Goal: Task Accomplishment & Management: Complete application form

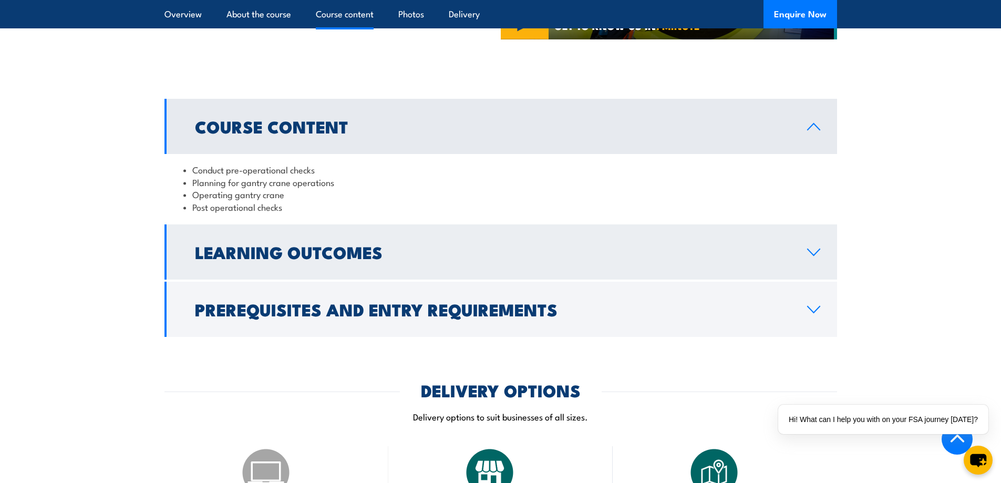
scroll to position [841, 0]
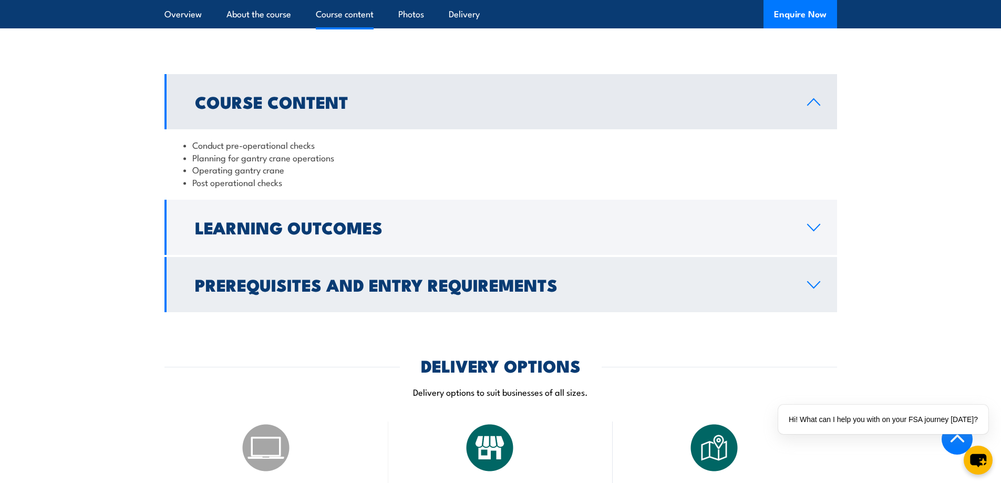
click at [804, 287] on link "Prerequisites and Entry Requirements" at bounding box center [500, 284] width 673 height 55
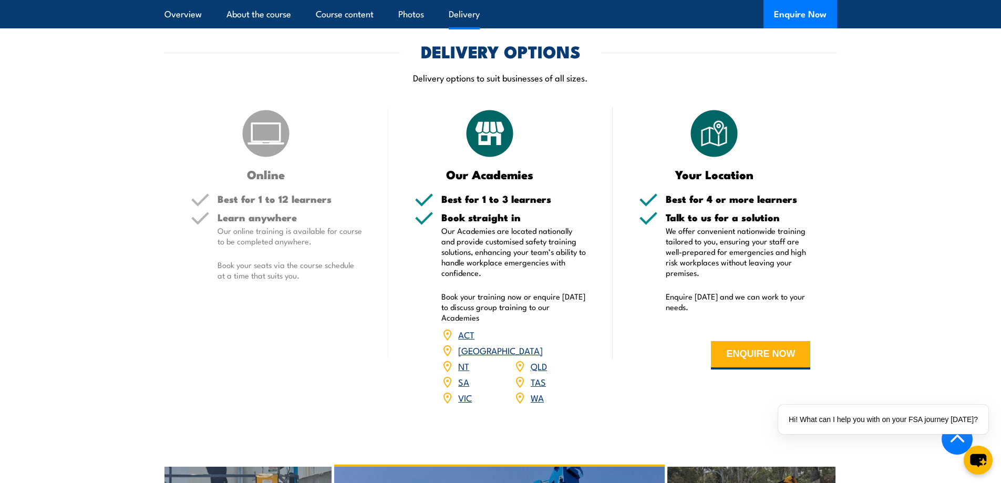
scroll to position [1261, 0]
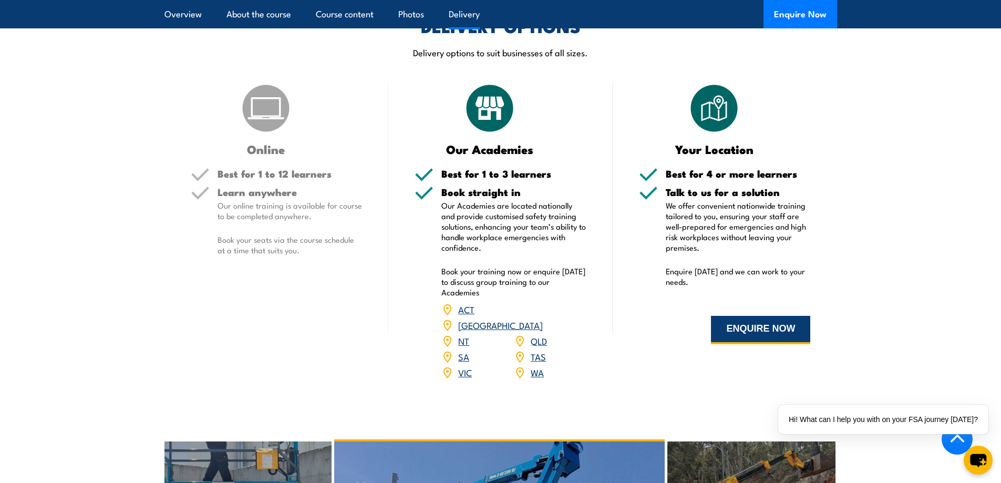
click at [757, 327] on button "ENQUIRE NOW" at bounding box center [760, 330] width 99 height 28
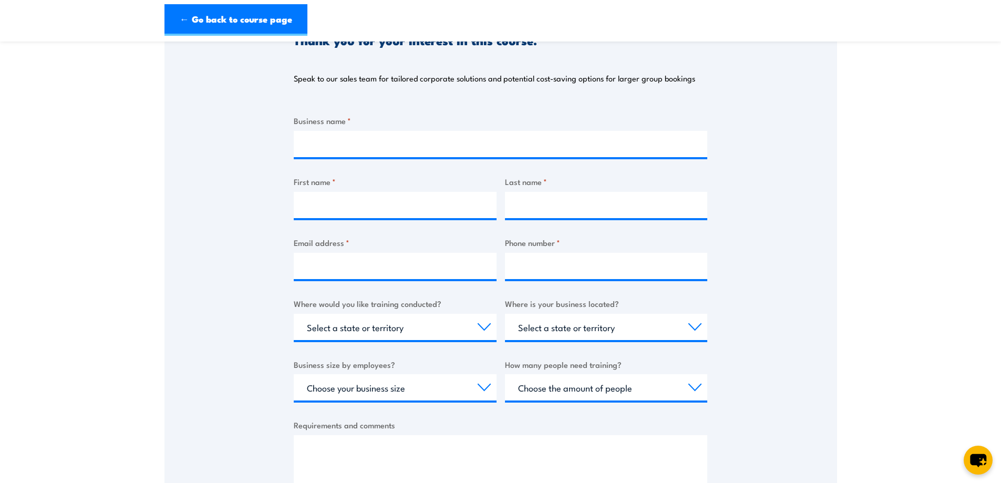
scroll to position [158, 0]
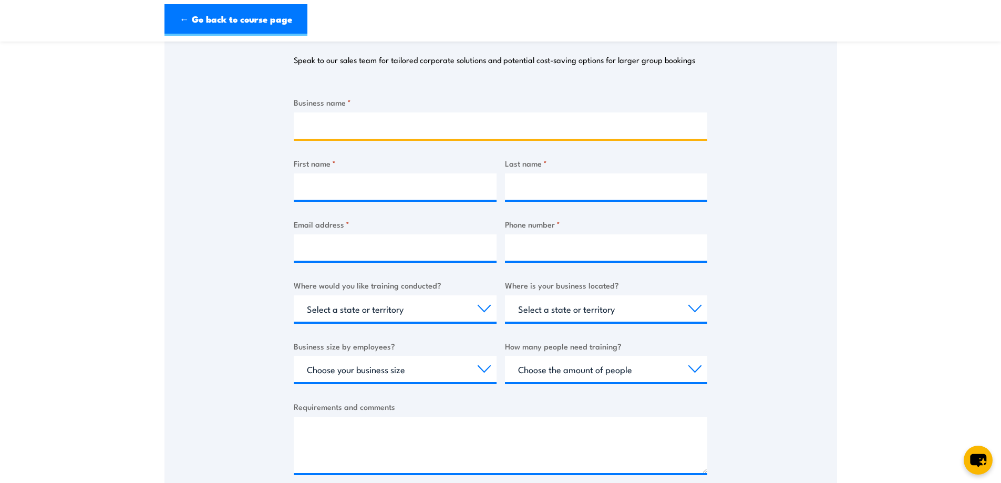
click at [333, 128] on input "Business name *" at bounding box center [501, 125] width 414 height 26
type input "ID Equipment T/A Vermeer W A & N T"
type input "Hennie"
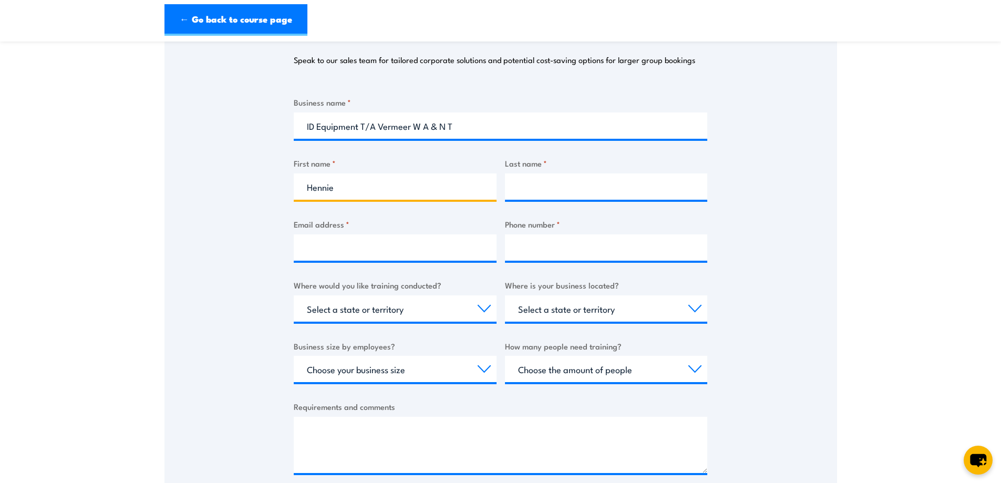
type input "[PERSON_NAME]"
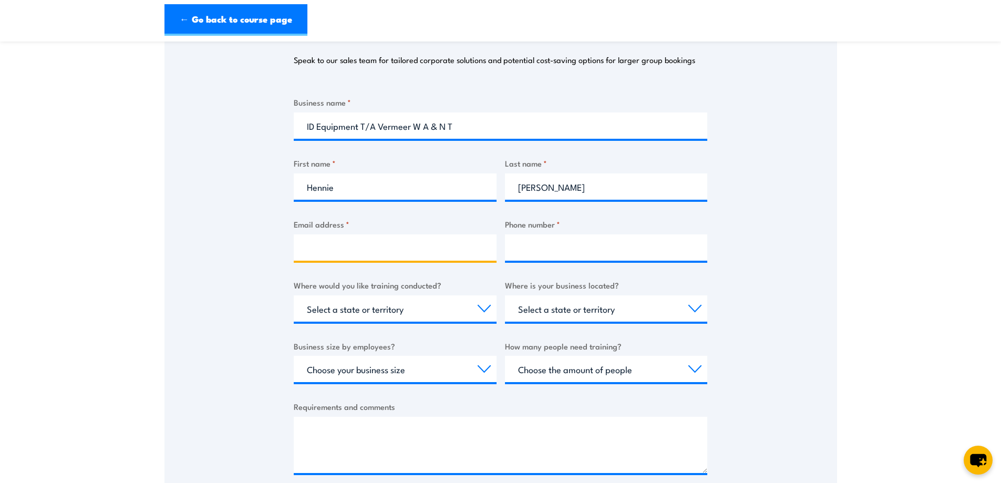
type input "[EMAIL_ADDRESS][DOMAIN_NAME]"
type input "408751769"
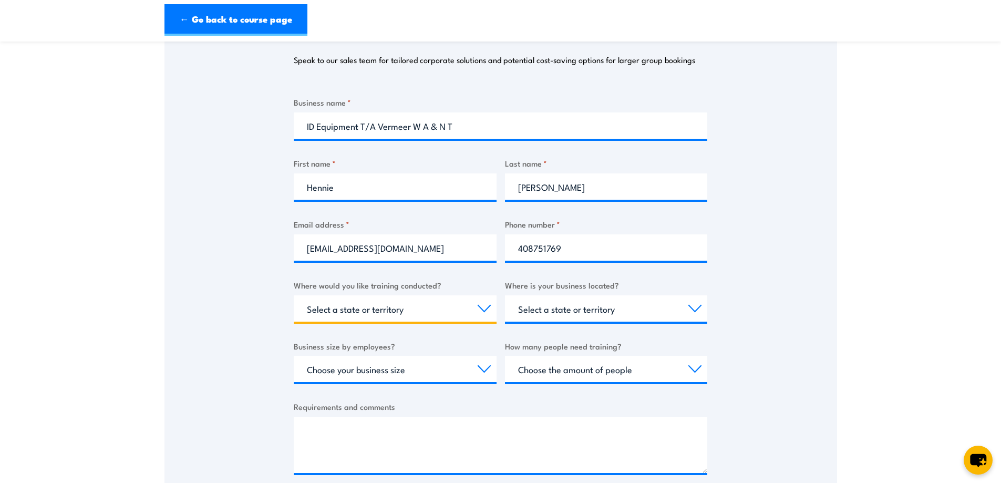
select select "WA"
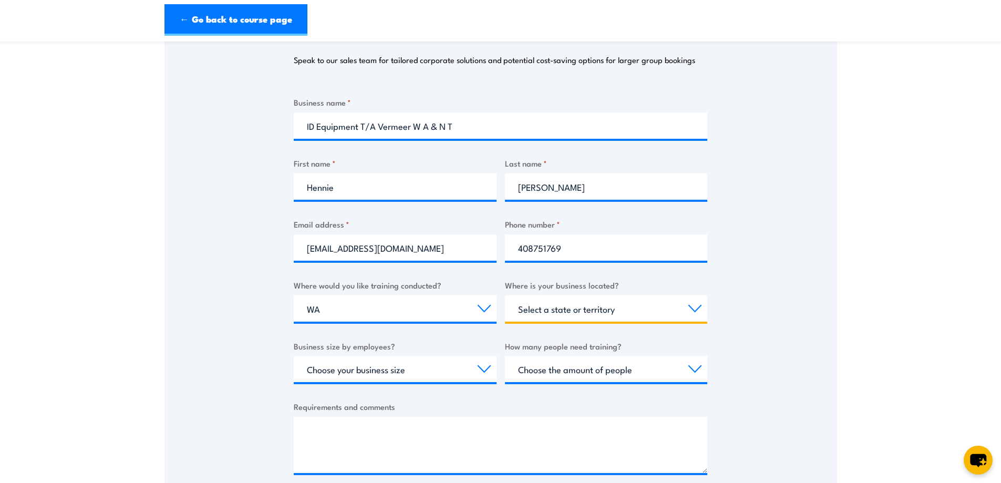
select select "WA"
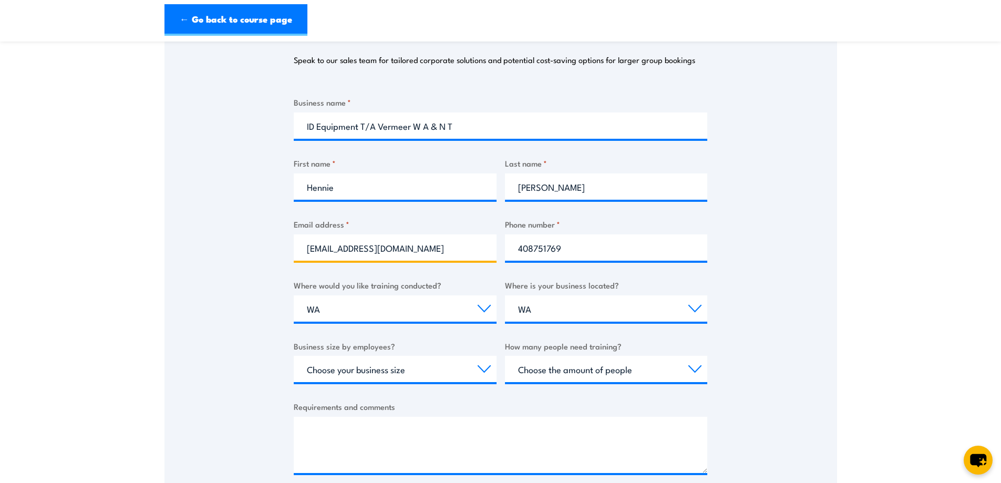
click at [399, 252] on input "[EMAIL_ADDRESS][DOMAIN_NAME]" at bounding box center [395, 247] width 203 height 26
type input "[EMAIL_ADDRESS][DOMAIN_NAME]"
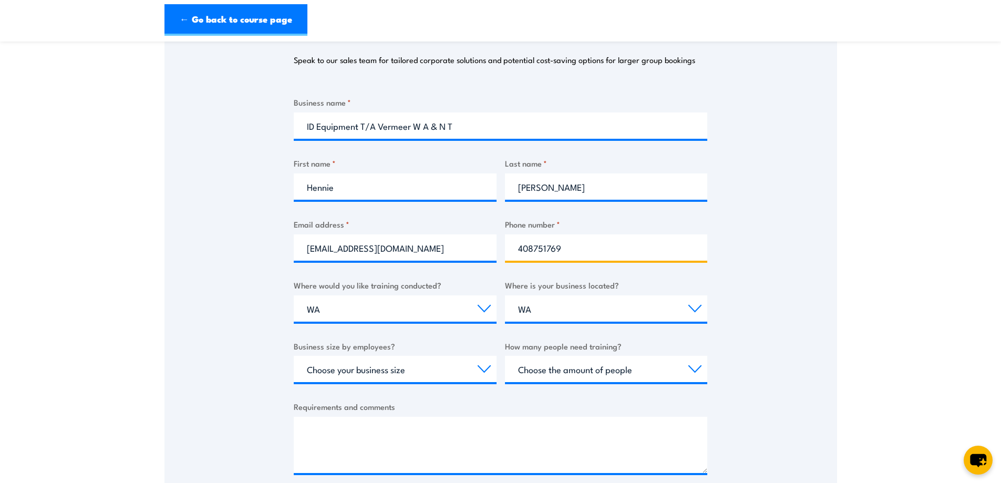
click at [519, 250] on input "408751769" at bounding box center [606, 247] width 203 height 26
type input "0408751769"
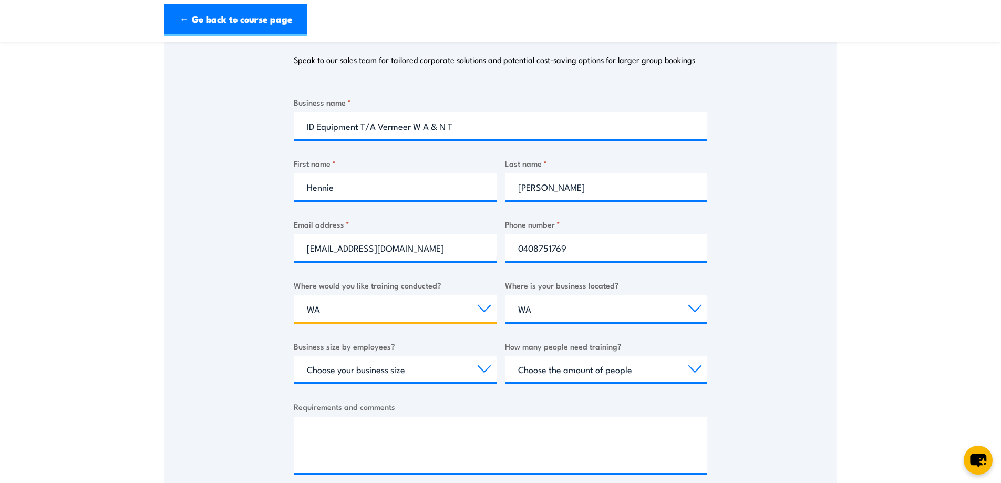
click at [372, 310] on select "Select a state or territory Nationally - multiple locations [GEOGRAPHIC_DATA] […" at bounding box center [395, 308] width 203 height 26
click at [294, 295] on select "Select a state or territory Nationally - multiple locations [GEOGRAPHIC_DATA] […" at bounding box center [395, 308] width 203 height 26
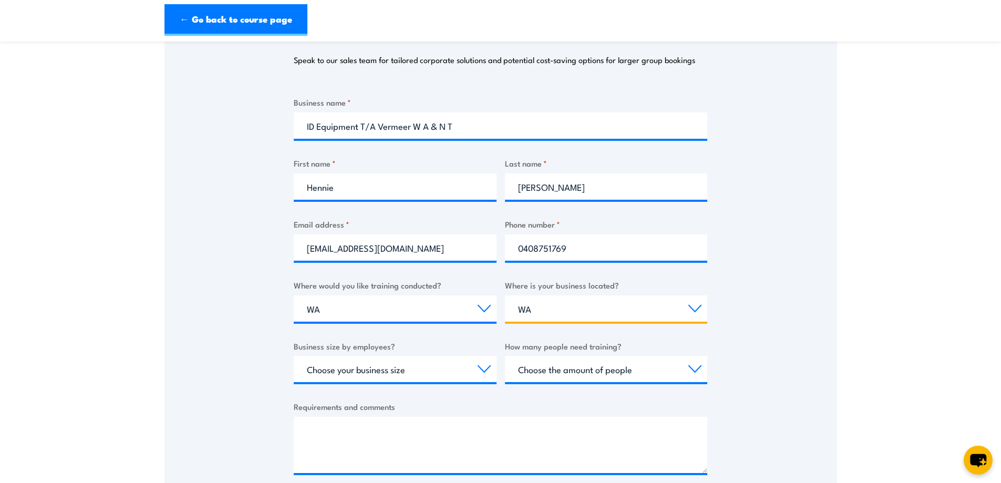
click at [564, 314] on select "Select a state or territory [GEOGRAPHIC_DATA] [GEOGRAPHIC_DATA] [GEOGRAPHIC_DAT…" at bounding box center [606, 308] width 203 height 26
click at [565, 313] on select "Select a state or territory [GEOGRAPHIC_DATA] [GEOGRAPHIC_DATA] [GEOGRAPHIC_DAT…" at bounding box center [606, 308] width 203 height 26
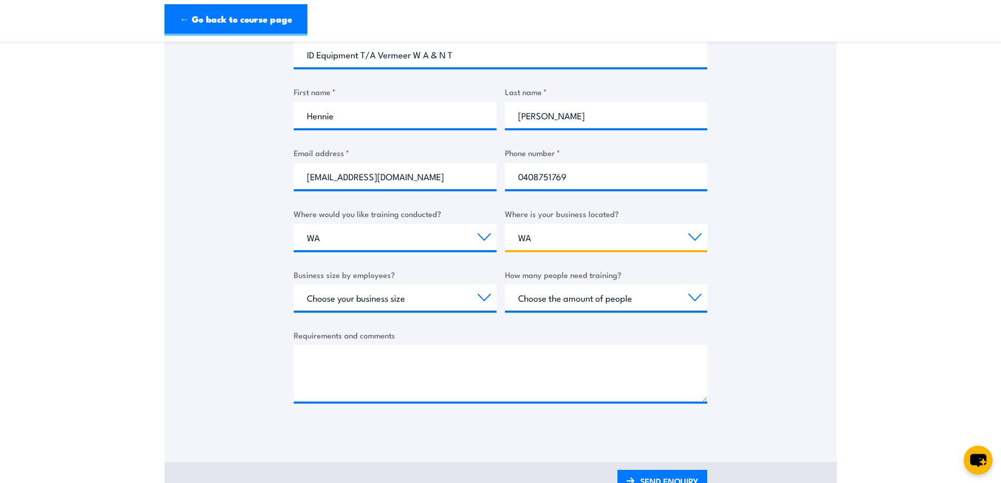
scroll to position [263, 0]
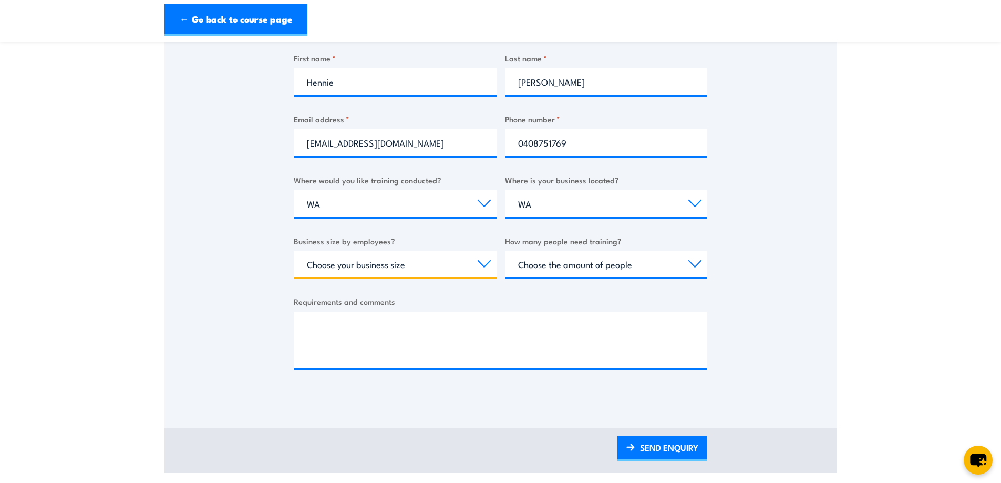
click at [487, 262] on select "Choose your business size 1 to 19 20 to 199 200+" at bounding box center [395, 264] width 203 height 26
select select "1 to 19"
click at [294, 251] on select "Choose your business size 1 to 19 20 to 199 200+" at bounding box center [395, 264] width 203 height 26
click at [688, 265] on select "Choose the amount of people 1 to 4 5 to 19 20+" at bounding box center [606, 264] width 203 height 26
select select "5 to 19"
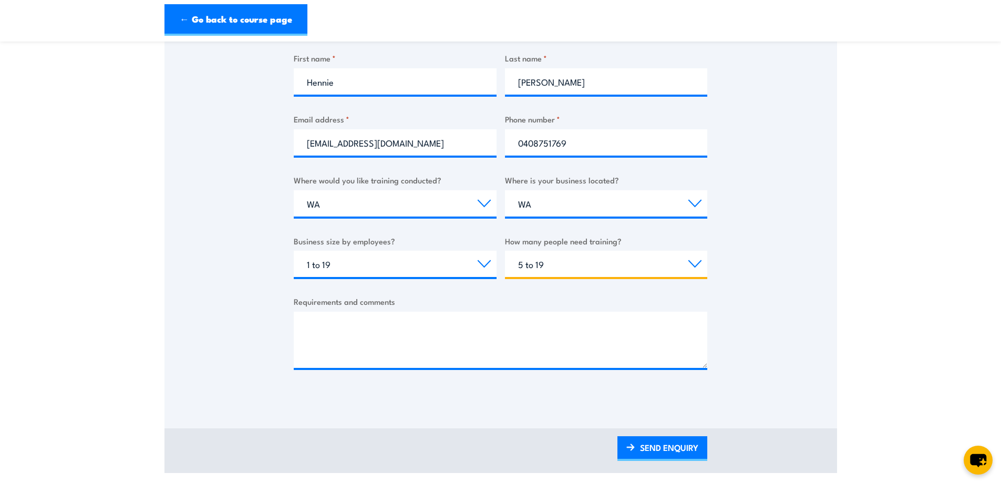
click at [505, 251] on select "Choose the amount of people 1 to 4 5 to 19 20+" at bounding box center [606, 264] width 203 height 26
click at [549, 271] on select "Choose the amount of people 1 to 4 5 to 19 20+" at bounding box center [606, 264] width 203 height 26
click at [770, 217] on div "Thank you for your interest in this course. Speak to our sales team for tailore…" at bounding box center [500, 136] width 673 height 525
click at [553, 265] on select "Choose the amount of people 1 to 4 5 to 19 20+" at bounding box center [606, 264] width 203 height 26
click at [505, 251] on select "Choose the amount of people 1 to 4 5 to 19 20+" at bounding box center [606, 264] width 203 height 26
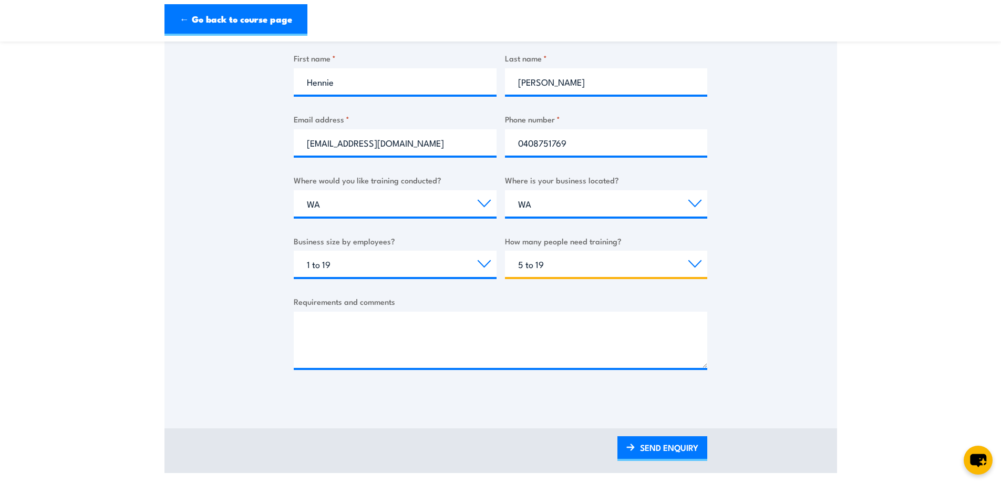
click at [694, 265] on select "Choose the amount of people 1 to 4 5 to 19 20+" at bounding box center [606, 264] width 203 height 26
click at [505, 251] on select "Choose the amount of people 1 to 4 5 to 19 20+" at bounding box center [606, 264] width 203 height 26
click at [586, 265] on select "Choose the amount of people 1 to 4 5 to 19 20+" at bounding box center [606, 264] width 203 height 26
select select "5 to 19"
click at [505, 251] on select "Choose the amount of people 1 to 4 5 to 19 20+" at bounding box center [606, 264] width 203 height 26
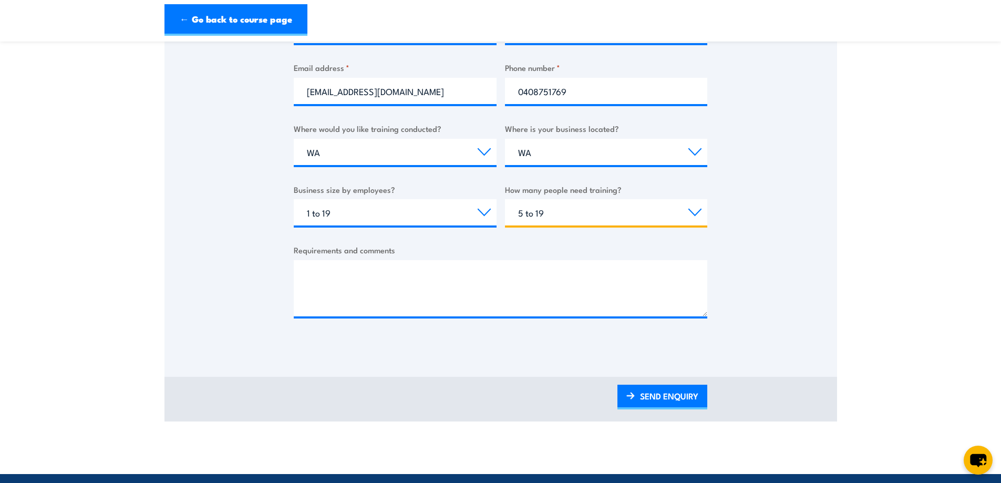
scroll to position [315, 0]
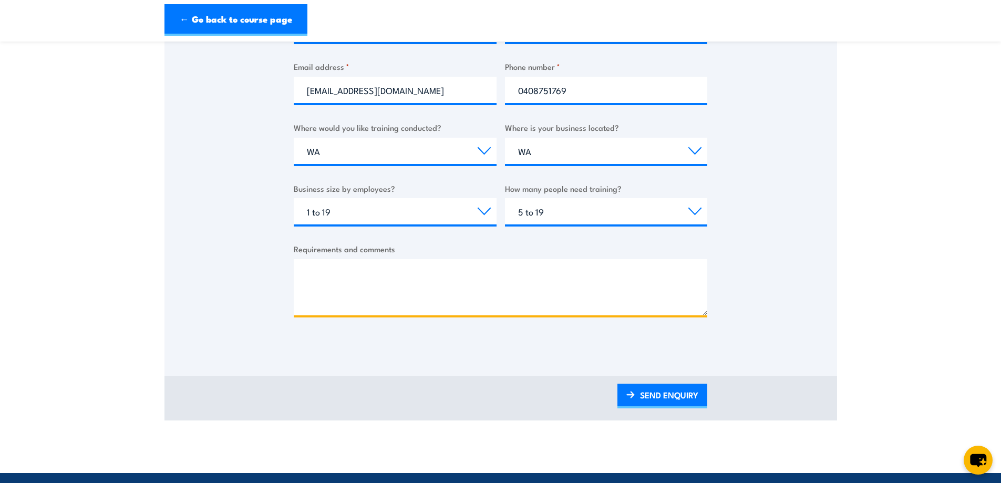
click at [316, 267] on textarea "Requirements and comments" at bounding box center [501, 287] width 414 height 56
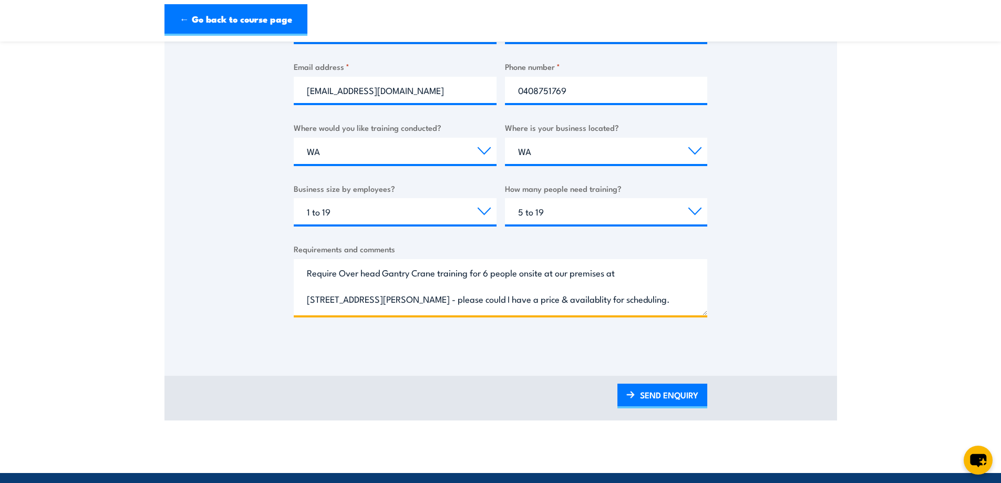
click at [537, 301] on textarea "Require Over head Gantry Crane training for 6 people onsite at our premises at …" at bounding box center [501, 287] width 414 height 56
type textarea "Require Over head Gantry Crane training for 6 people onsite at our premises at …"
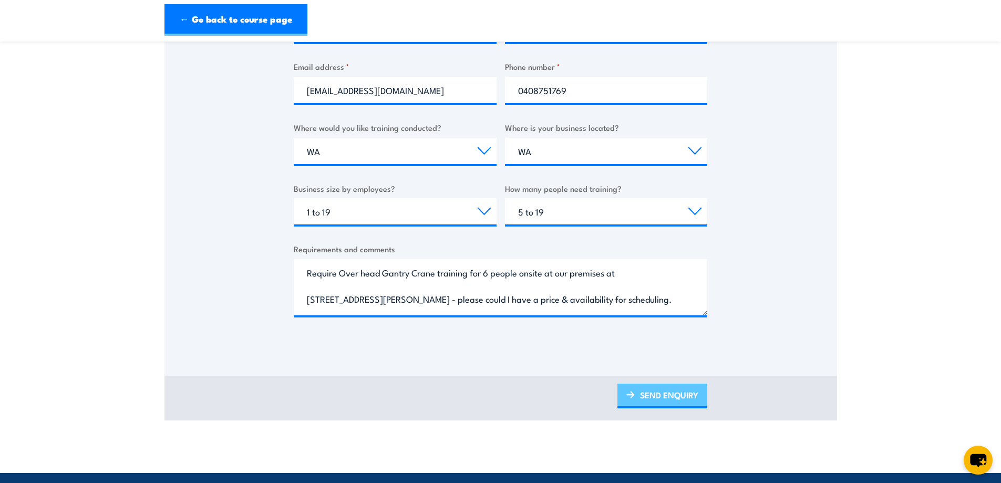
click at [665, 395] on link "SEND ENQUIRY" at bounding box center [663, 396] width 90 height 25
click at [651, 399] on link "SEND ENQUIRY" at bounding box center [663, 396] width 90 height 25
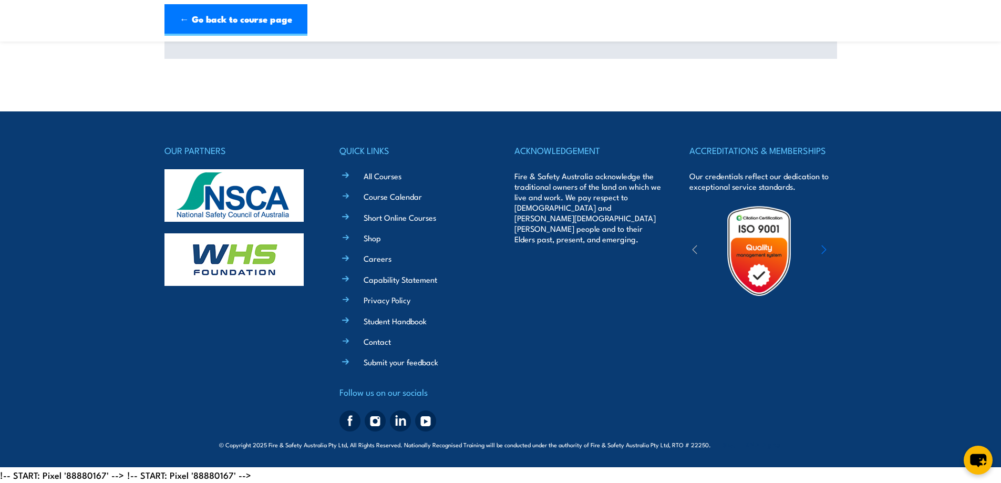
scroll to position [0, 0]
